Goal: Communication & Community: Answer question/provide support

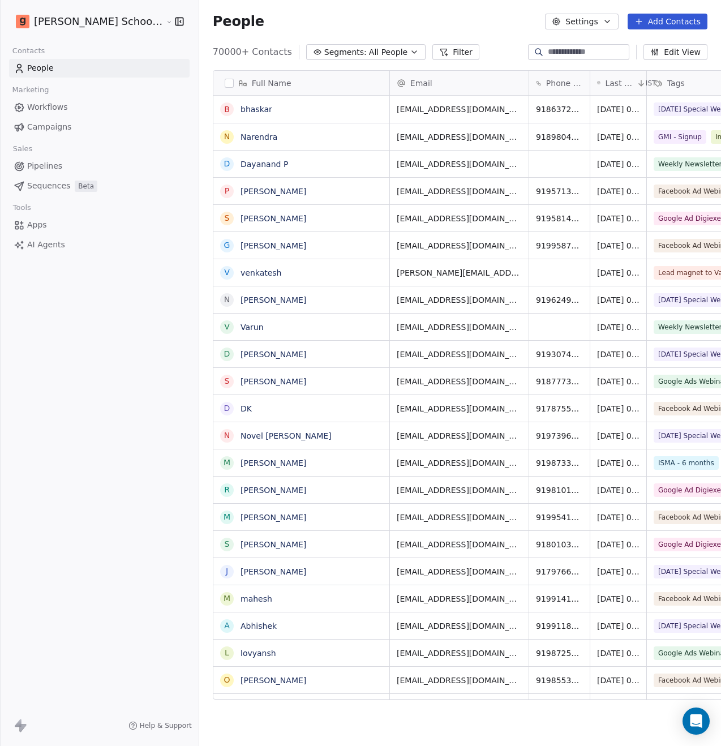
scroll to position [648, 550]
click at [697, 723] on icon "Open Intercom Messenger" at bounding box center [696, 721] width 13 height 15
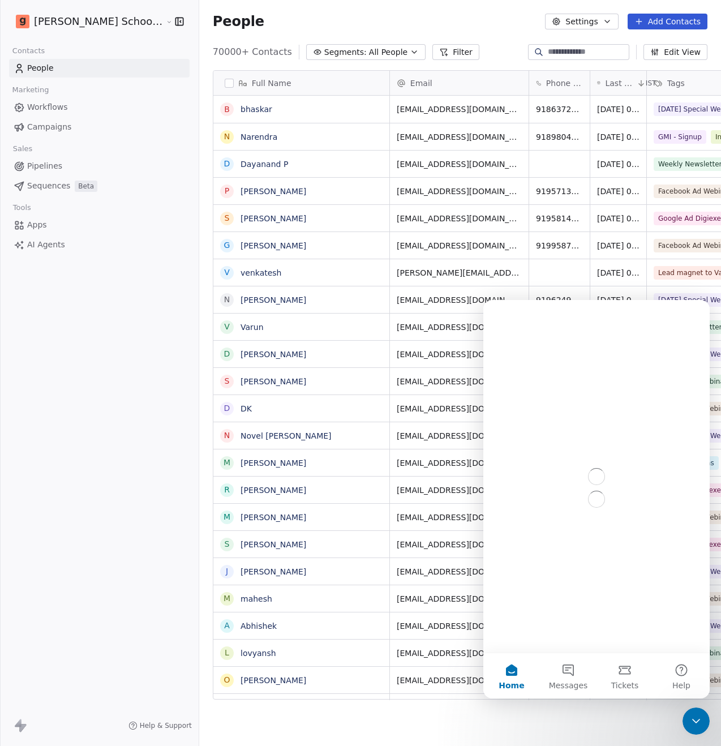
scroll to position [0, 0]
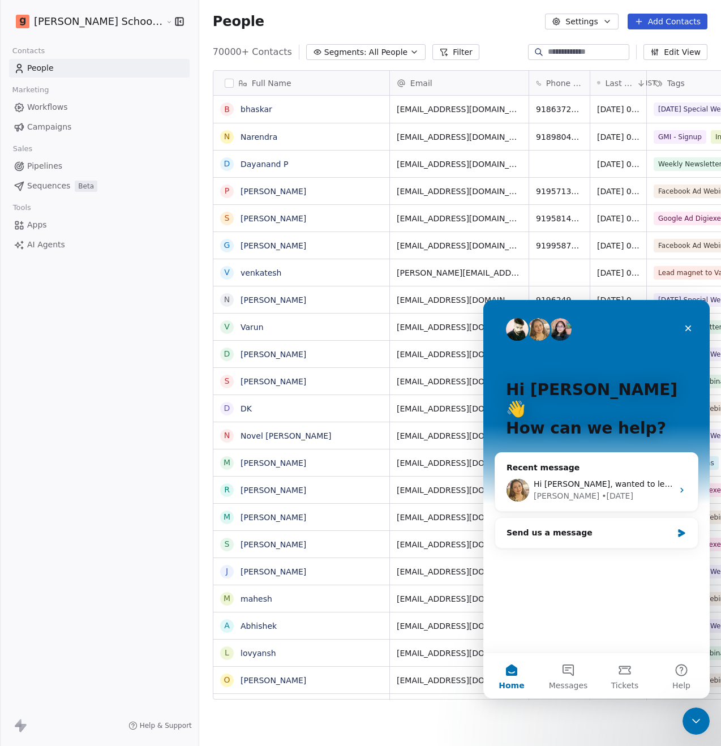
click at [489, 715] on div "Full Name b bhaskar N Narendra D Dayanand P P Pradeep Pachauri S Sathwik Reddy …" at bounding box center [460, 389] width 522 height 657
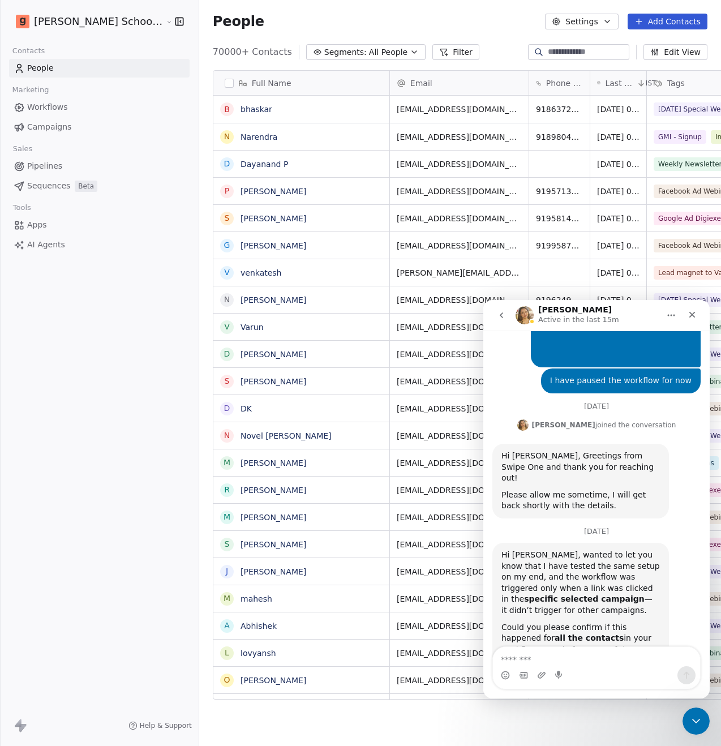
scroll to position [372, 0]
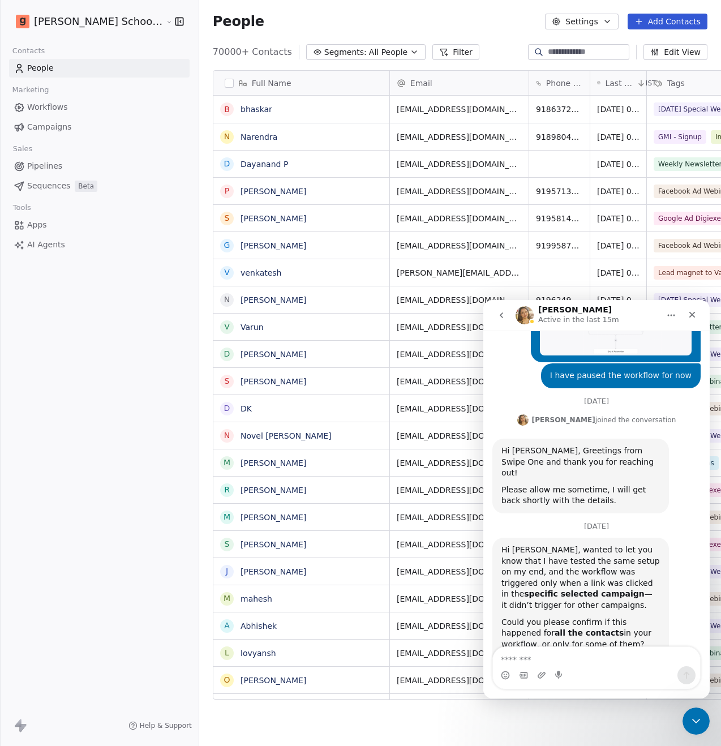
click at [52, 109] on span "Workflows" at bounding box center [47, 107] width 41 height 12
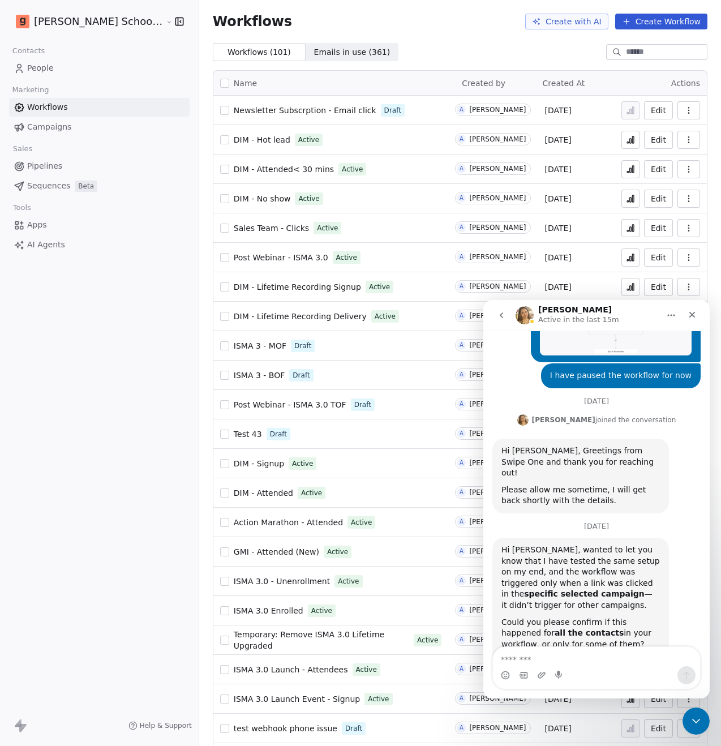
click at [255, 112] on span "Newsletter Subscrption - Email click" at bounding box center [305, 110] width 143 height 9
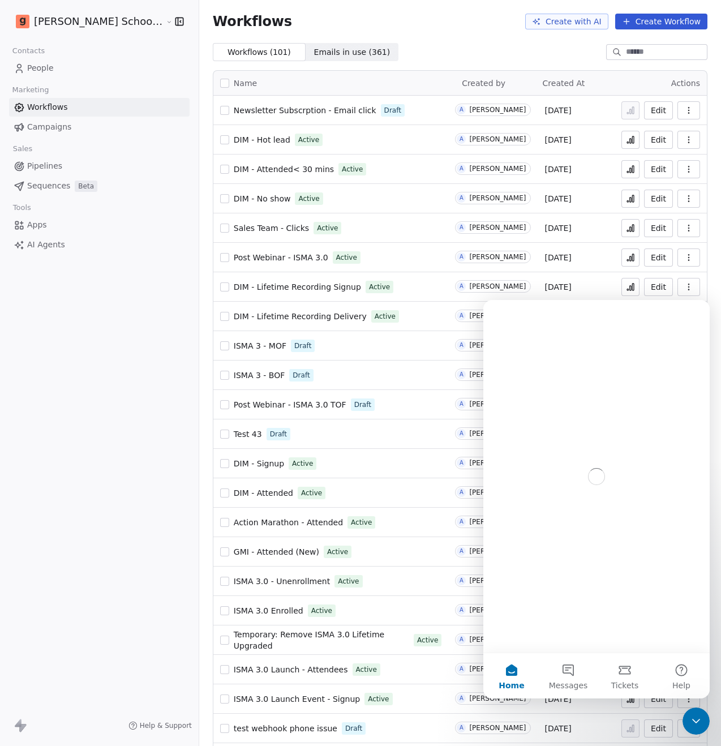
click at [685, 112] on icon "button" at bounding box center [689, 110] width 9 height 9
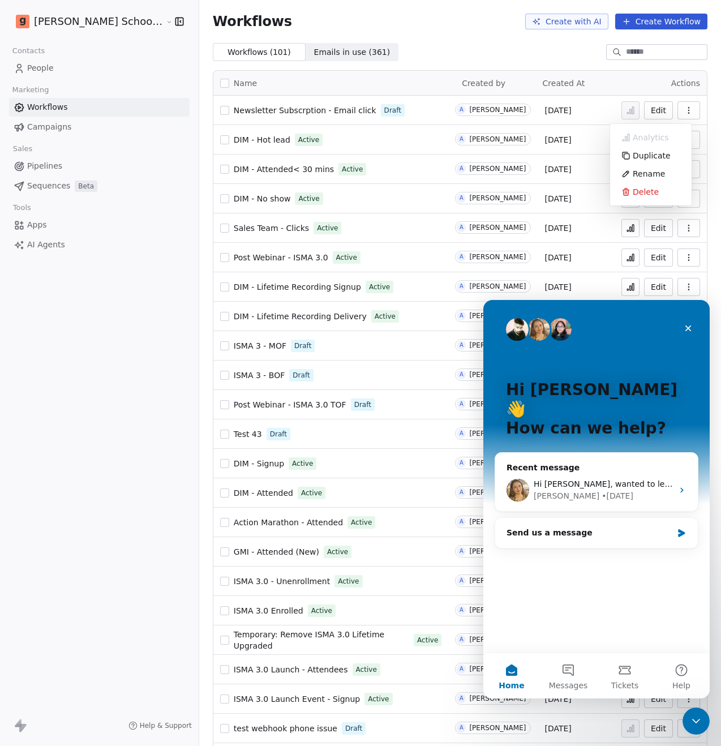
click at [314, 118] on div "Newsletter Subscrption - Email click Draft" at bounding box center [331, 111] width 222 height 16
click at [319, 112] on span "Newsletter Subscrption - Email click" at bounding box center [305, 110] width 143 height 9
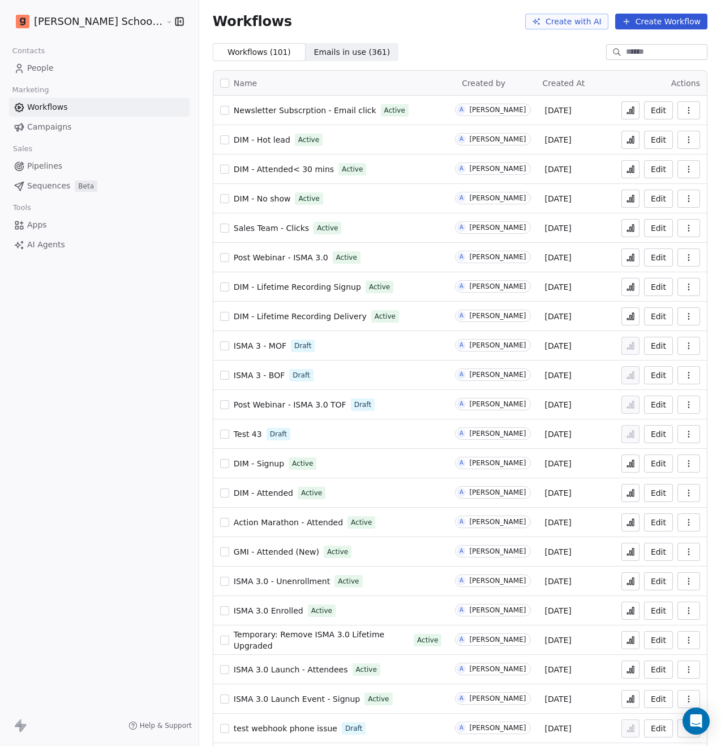
click at [625, 115] on button at bounding box center [631, 110] width 18 height 18
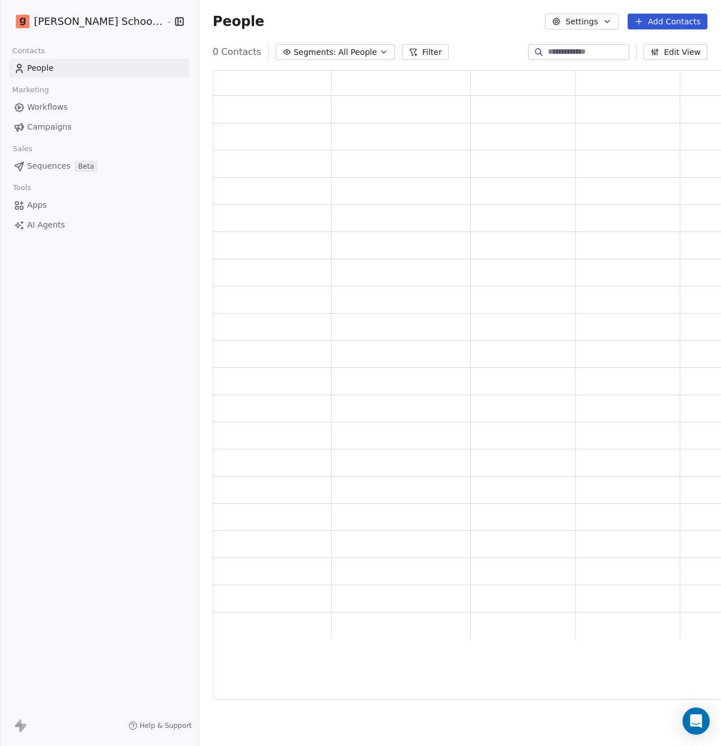
scroll to position [621, 523]
click at [573, 50] on input at bounding box center [587, 51] width 79 height 11
paste input "**********"
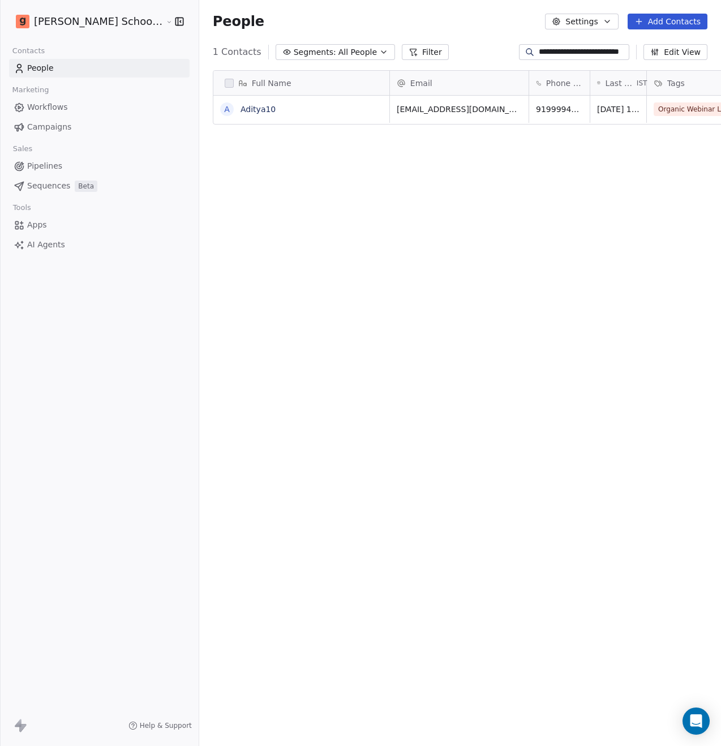
scroll to position [648, 550]
type input "**********"
click at [241, 108] on link "Aditya10" at bounding box center [258, 109] width 35 height 9
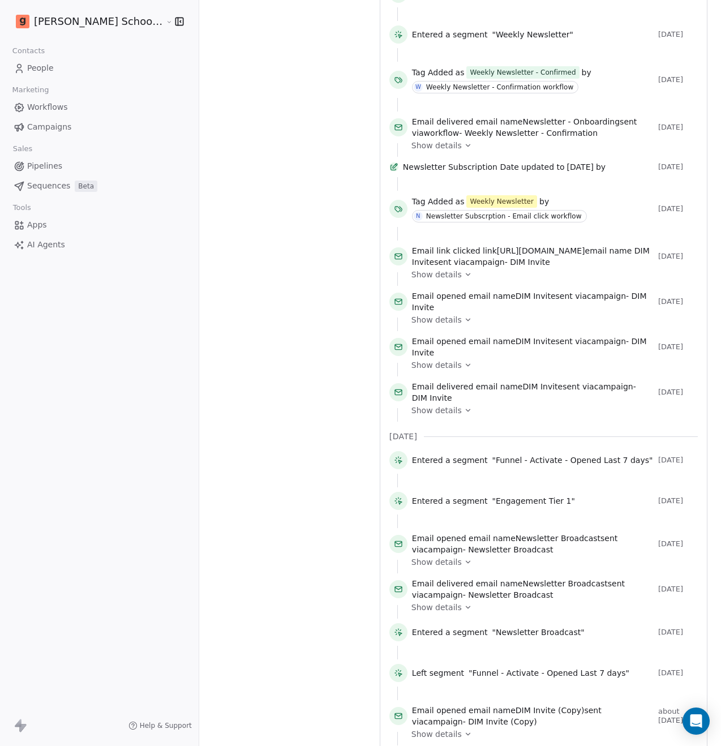
scroll to position [636, 0]
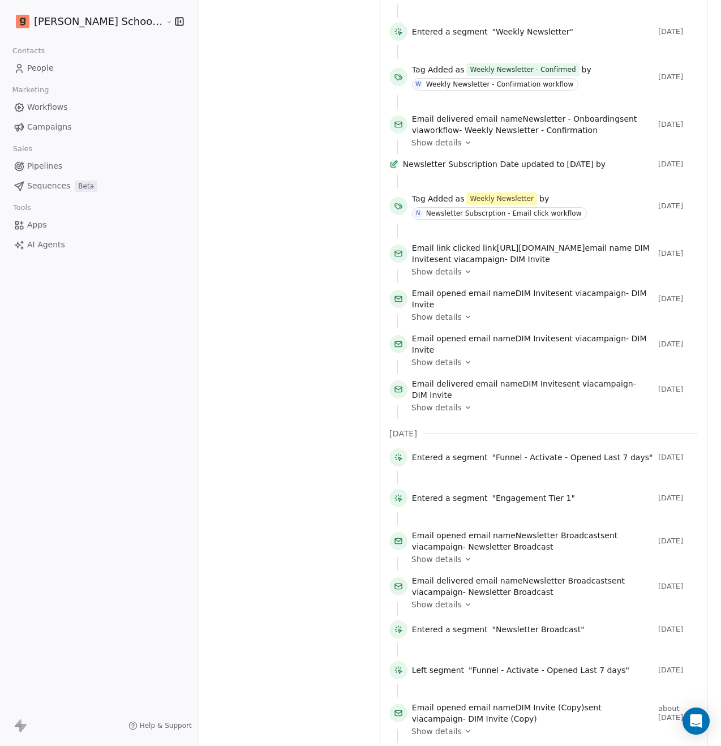
click at [464, 556] on icon at bounding box center [468, 560] width 8 height 8
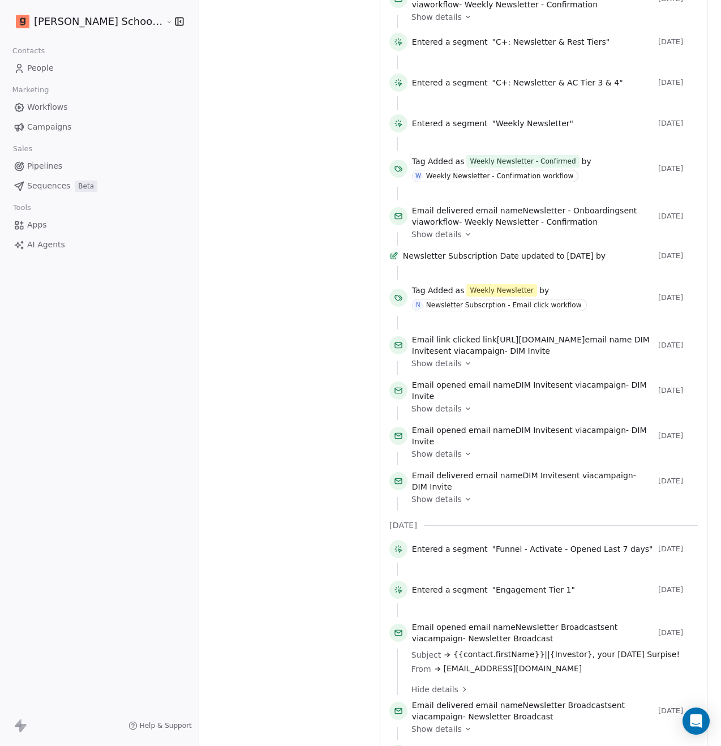
scroll to position [544, 0]
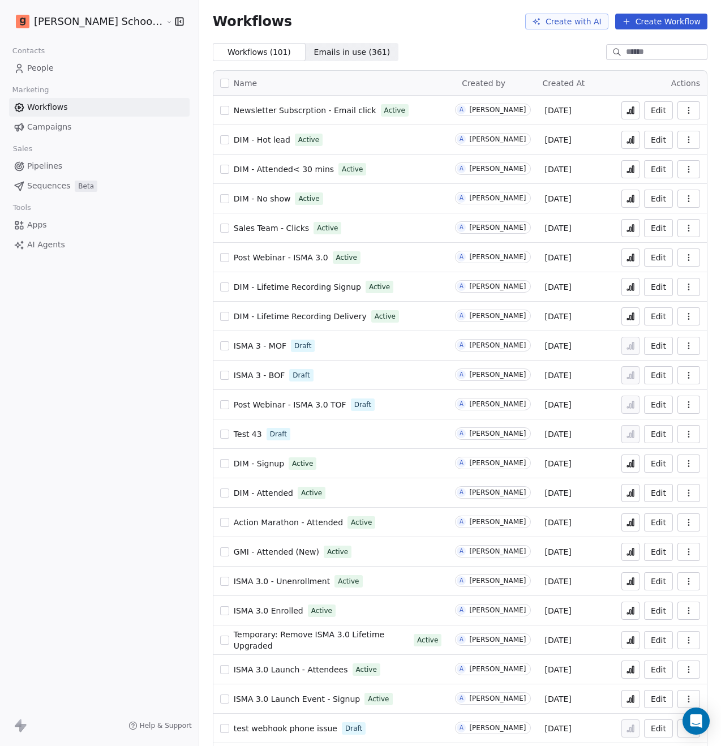
click at [685, 110] on icon "button" at bounding box center [689, 110] width 9 height 9
click at [254, 112] on span "Newsletter Subscrption - Email click" at bounding box center [305, 110] width 143 height 9
click at [702, 724] on div "Open Intercom Messenger" at bounding box center [697, 722] width 30 height 30
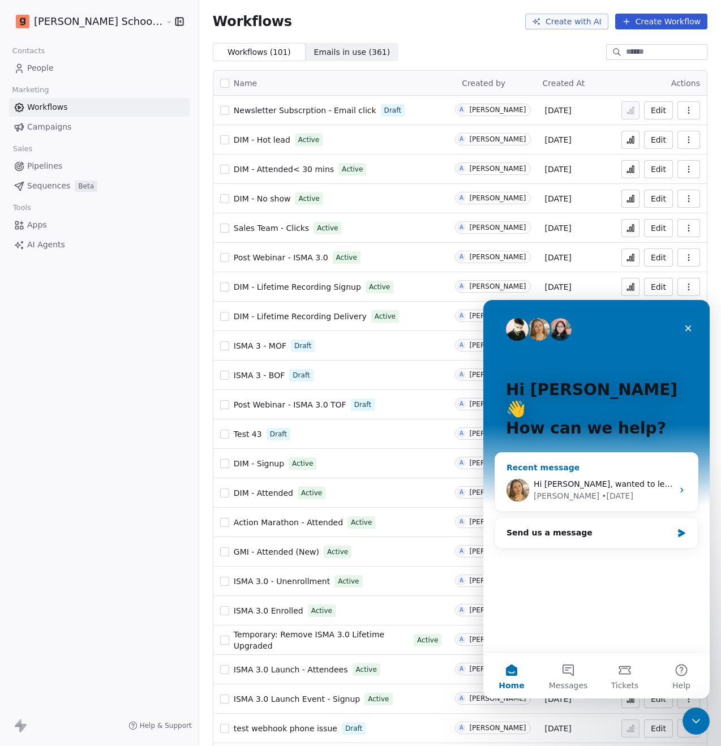
click at [565, 490] on div "[PERSON_NAME]" at bounding box center [567, 496] width 66 height 12
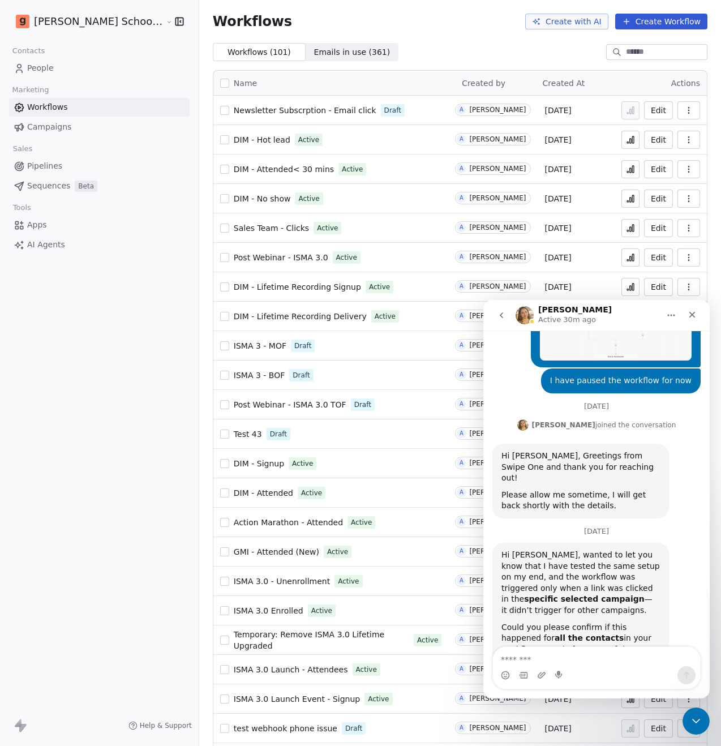
scroll to position [372, 0]
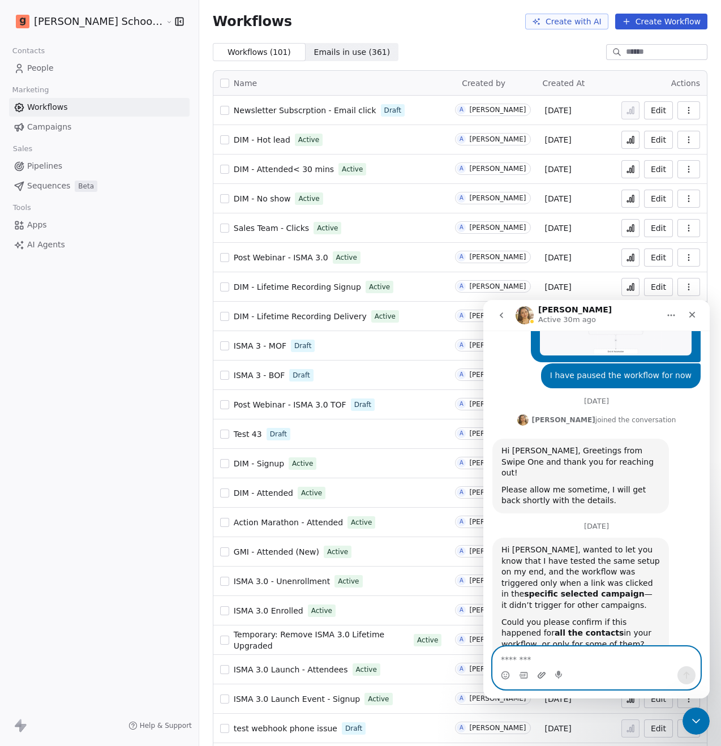
click at [543, 676] on icon "Upload attachment" at bounding box center [542, 675] width 8 height 6
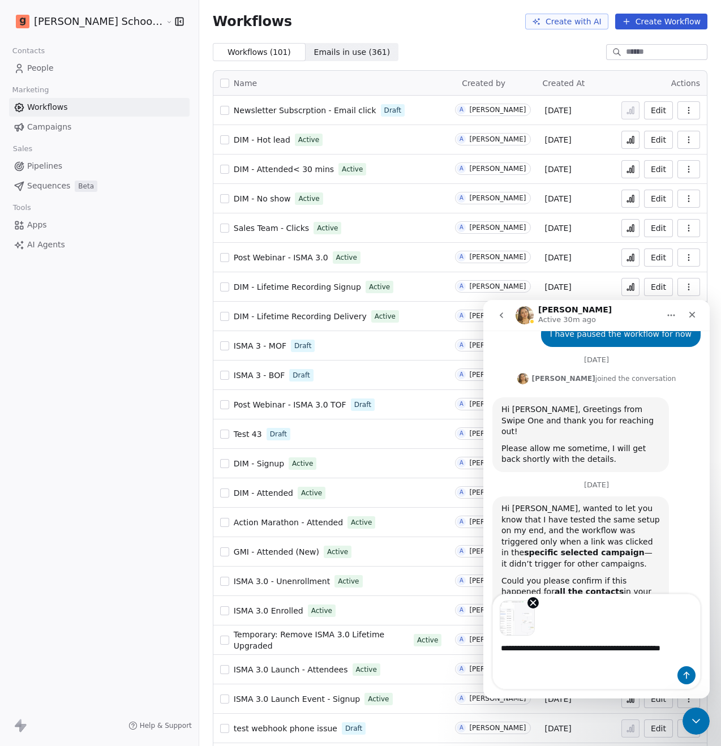
scroll to position [424, 0]
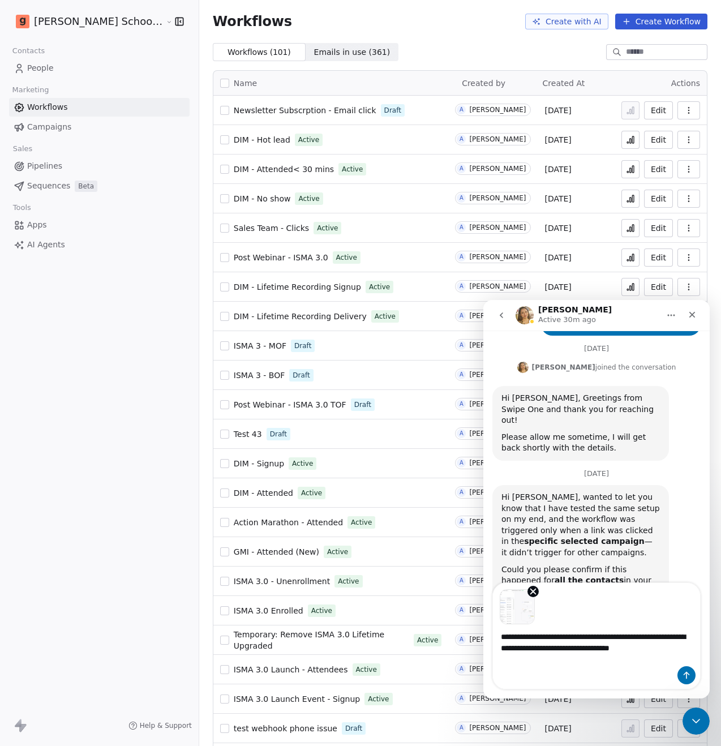
type textarea "**********"
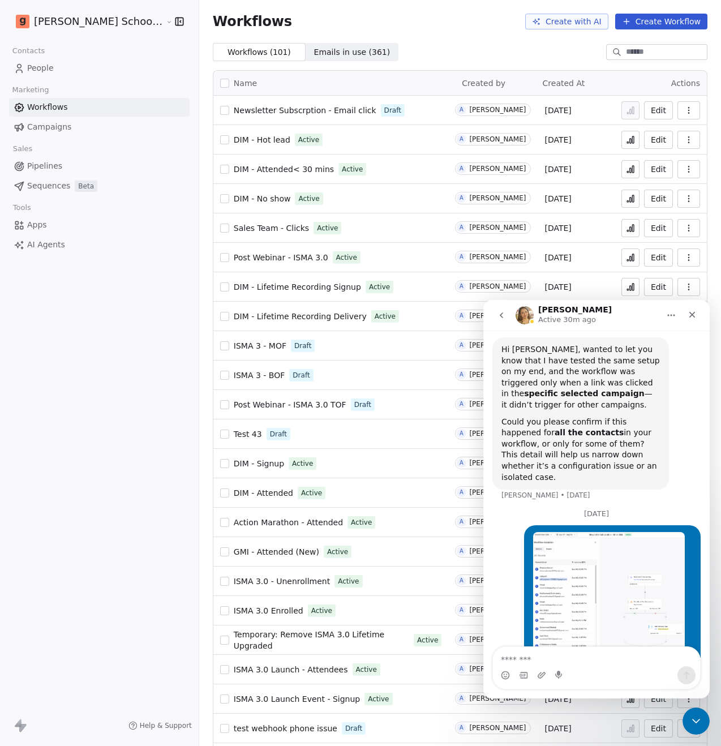
scroll to position [572, 0]
click at [600, 563] on img "user says…" at bounding box center [609, 593] width 152 height 123
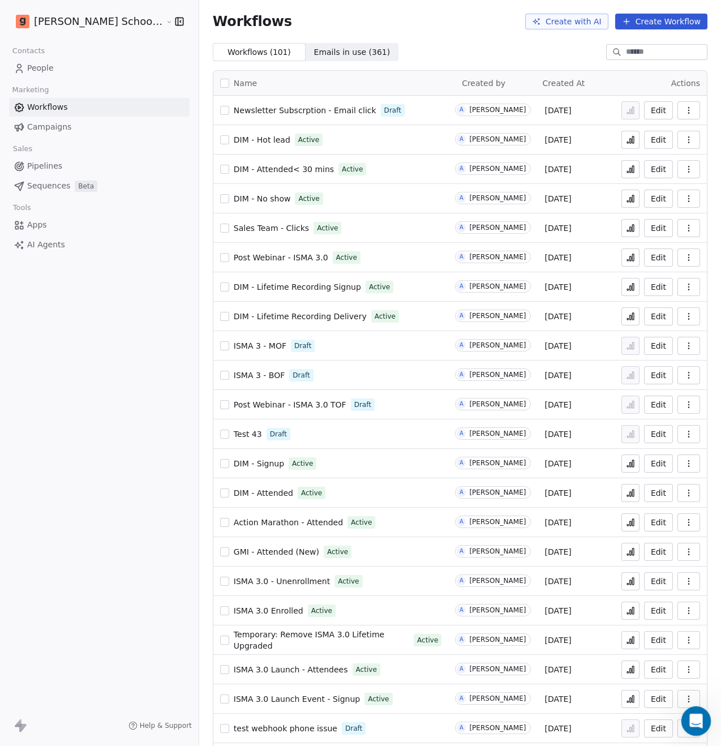
click at [689, 713] on div "Open Intercom Messenger" at bounding box center [694, 719] width 37 height 37
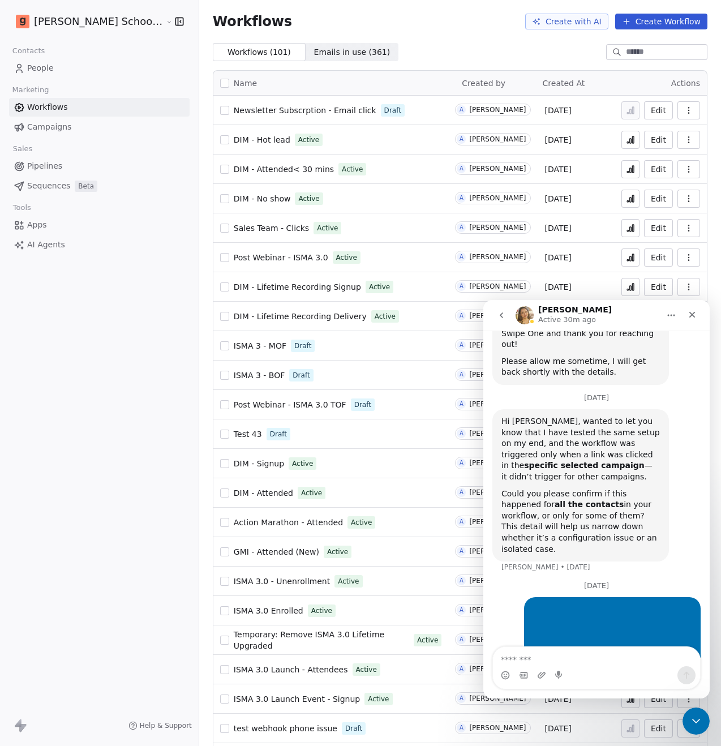
click at [558, 665] on textarea "Message…" at bounding box center [596, 656] width 207 height 19
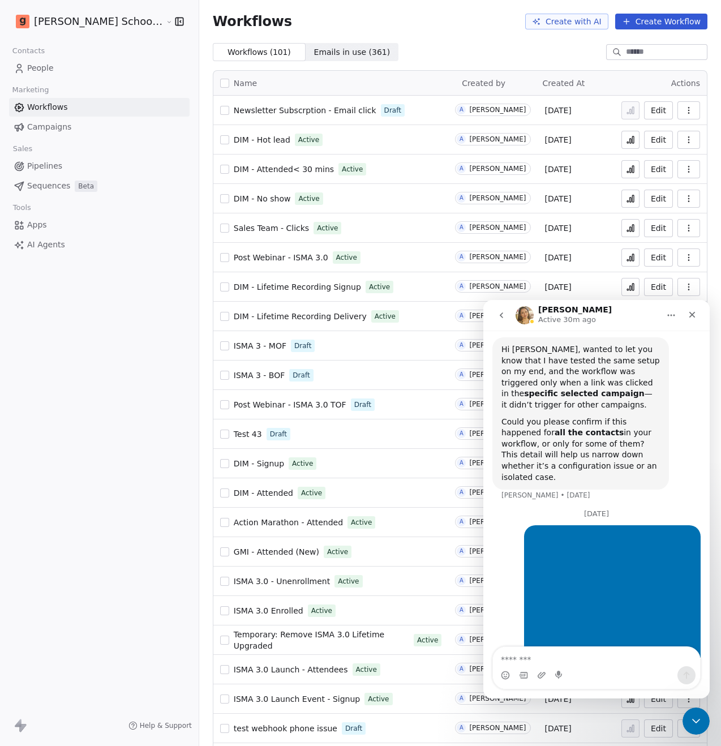
click at [560, 657] on textarea "Message…" at bounding box center [596, 656] width 207 height 19
type textarea "**********"
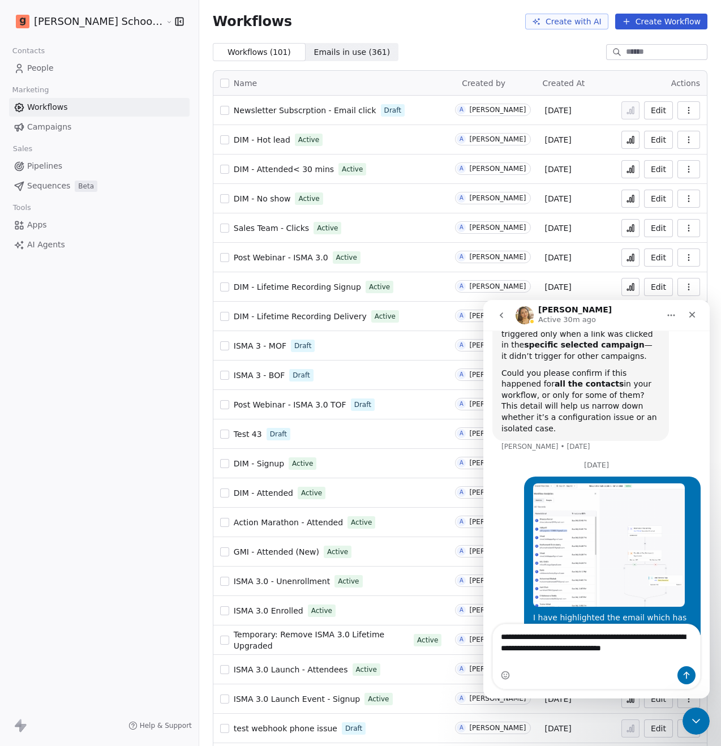
scroll to position [609, 0]
type textarea "**********"
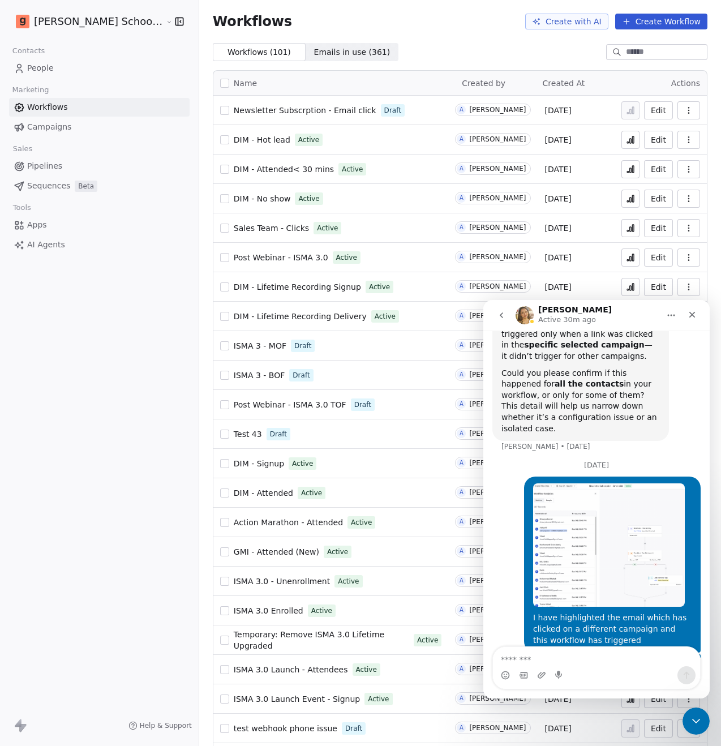
scroll to position [646, 0]
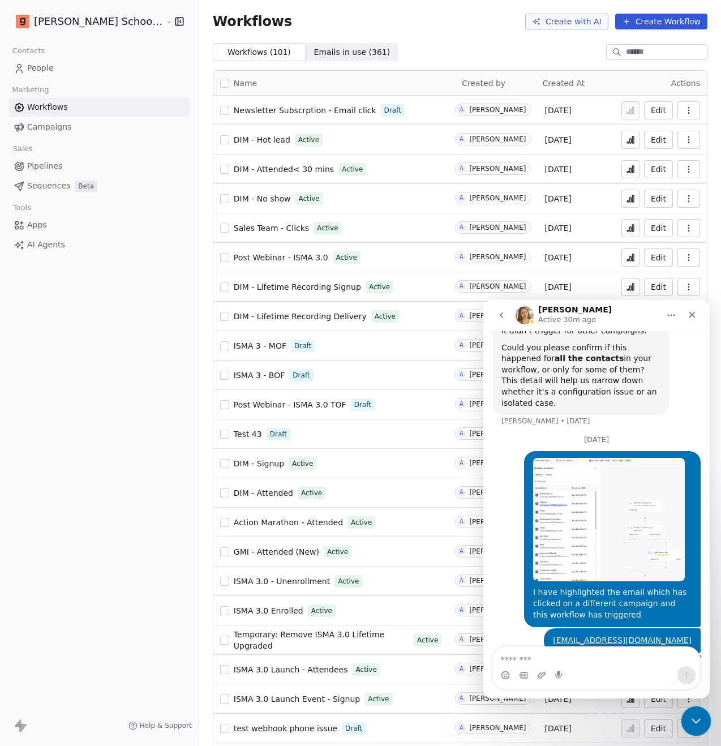
click at [690, 714] on icon "Close Intercom Messenger" at bounding box center [695, 720] width 14 height 14
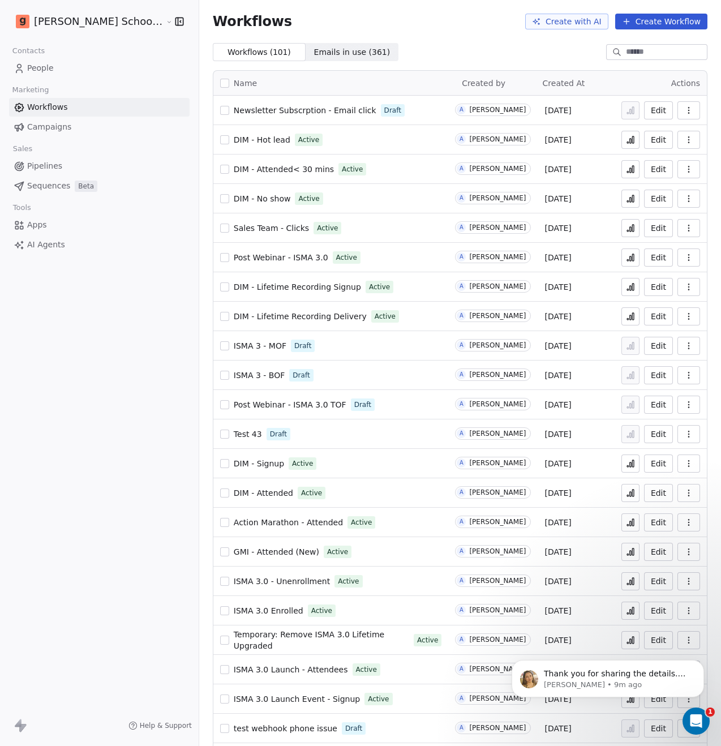
scroll to position [0, 0]
